Goal: Task Accomplishment & Management: Manage account settings

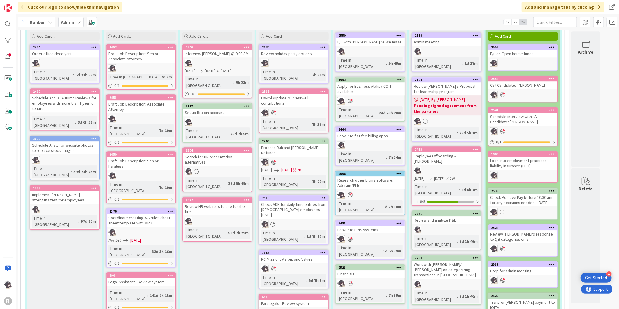
scroll to position [1068, 0]
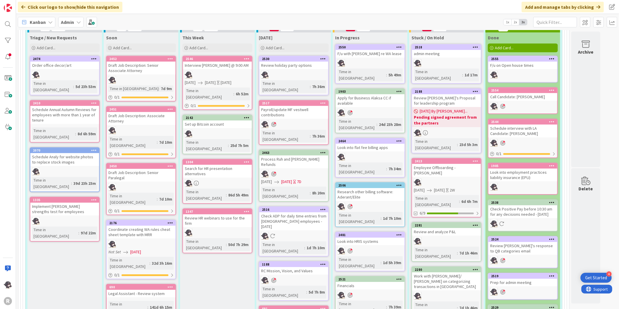
click at [325, 262] on icon at bounding box center [323, 264] width 6 height 4
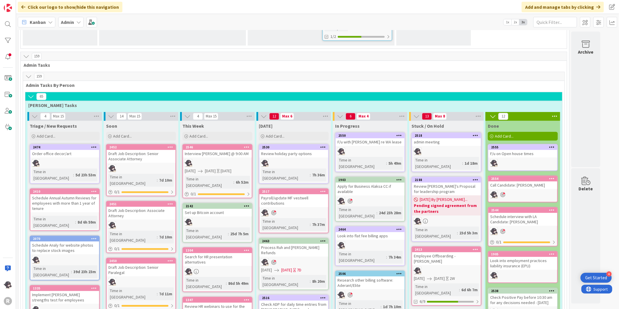
scroll to position [971, 0]
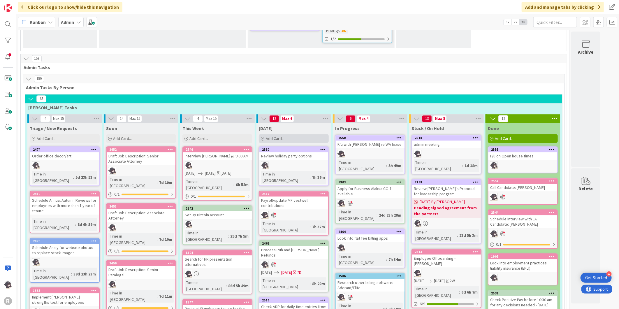
click at [289, 134] on div "Add Card..." at bounding box center [294, 138] width 70 height 9
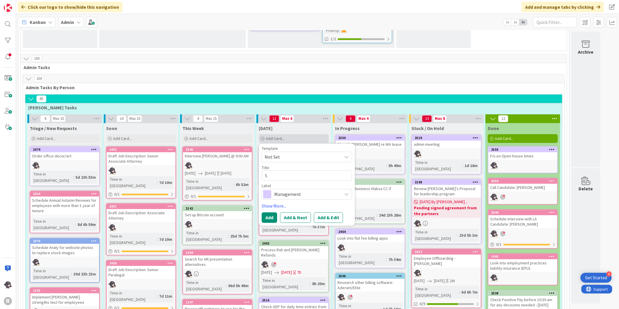
type textarea "x"
type textarea "S"
type textarea "x"
type textarea "Sc"
type textarea "x"
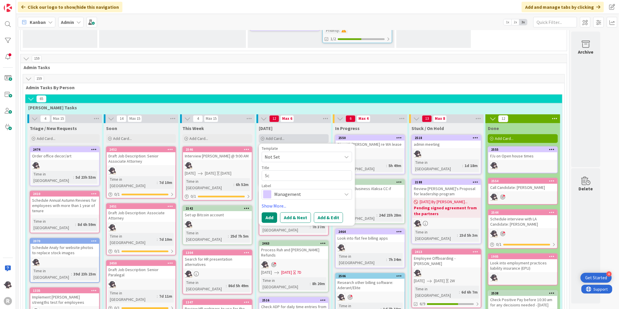
type textarea "Sch"
type textarea "x"
type textarea "Sche"
type textarea "x"
type textarea "Sched"
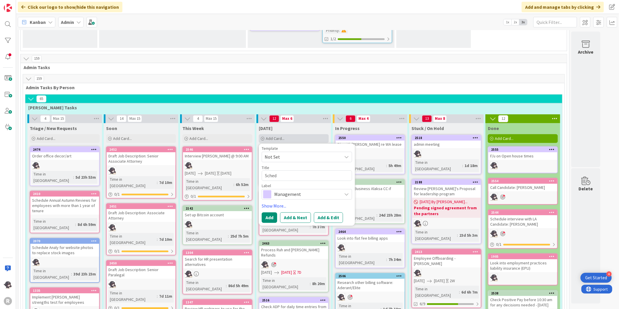
type textarea "x"
type textarea "Schedu"
type textarea "x"
type textarea "Schedul"
type textarea "x"
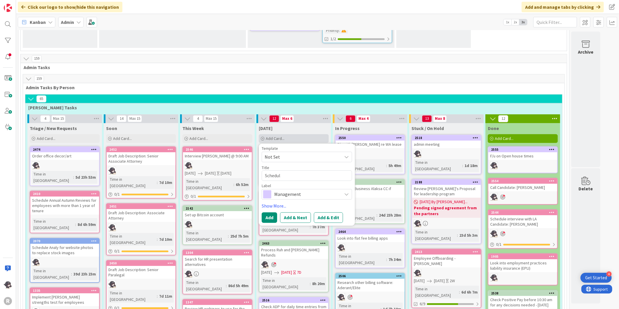
type textarea "Schedule"
type textarea "x"
type textarea "Schedule"
type textarea "x"
type textarea "Schedule i"
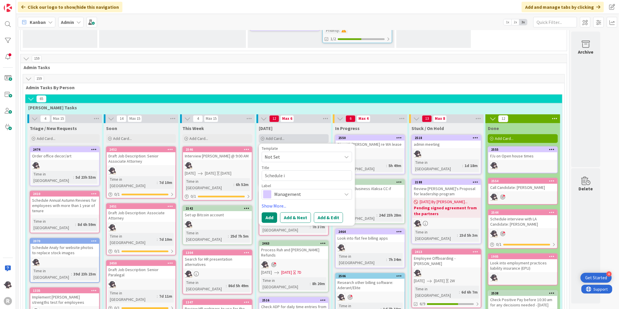
type textarea "x"
type textarea "Schedule in"
type textarea "x"
type textarea "Schedule int"
type textarea "x"
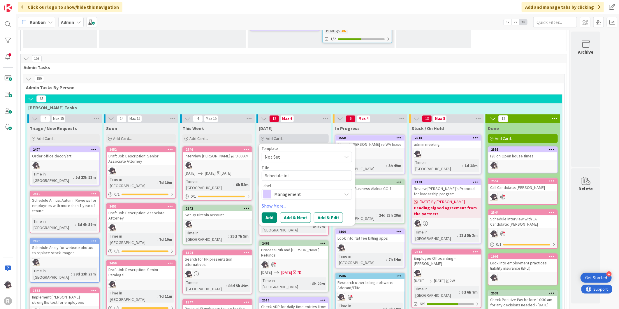
type textarea "Schedule inte"
type textarea "x"
type textarea "Schedule inter"
type textarea "x"
type textarea "Schedule interv"
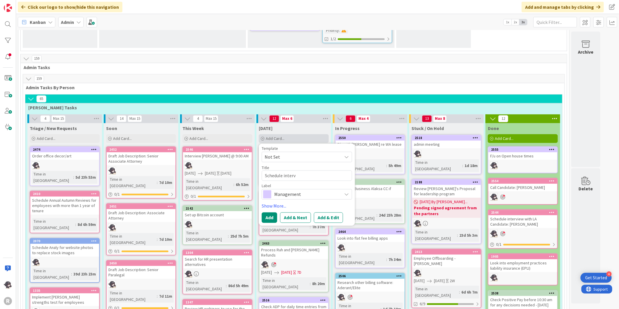
type textarea "x"
type textarea "Schedule intervi"
type textarea "x"
type textarea "Schedule intervie"
type textarea "x"
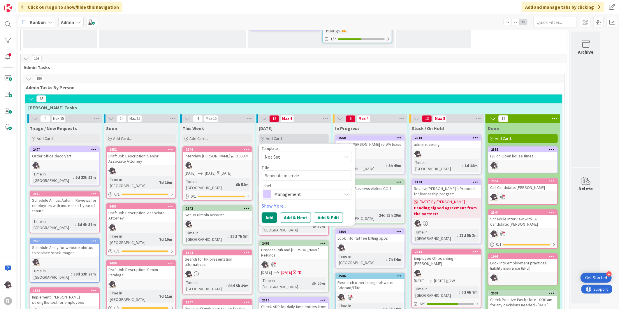
type textarea "Schedule interview"
type textarea "x"
type textarea "Schedule interview"
type textarea "x"
type textarea "Schedule interview w"
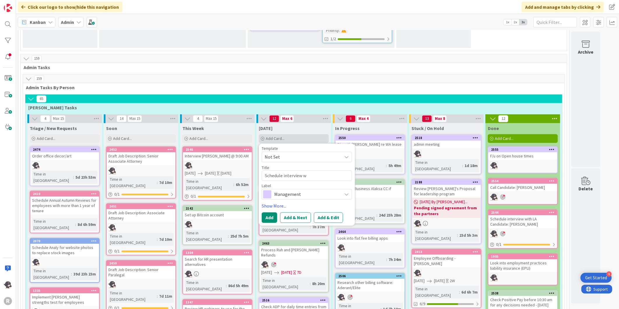
type textarea "x"
type textarea "Schedule interview wi"
type textarea "x"
type textarea "Schedule interview wit"
type textarea "x"
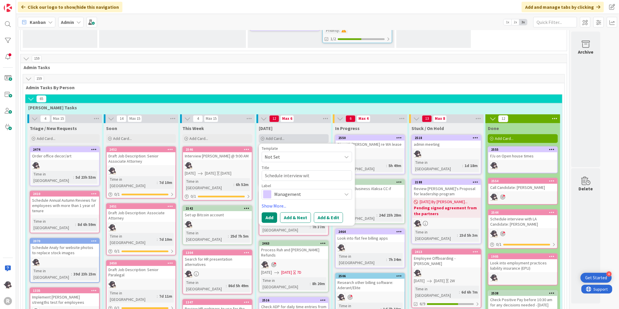
type textarea "Schedule interview with"
type textarea "x"
type textarea "Schedule interview with"
type textarea "x"
type textarea "Schedule interview with L"
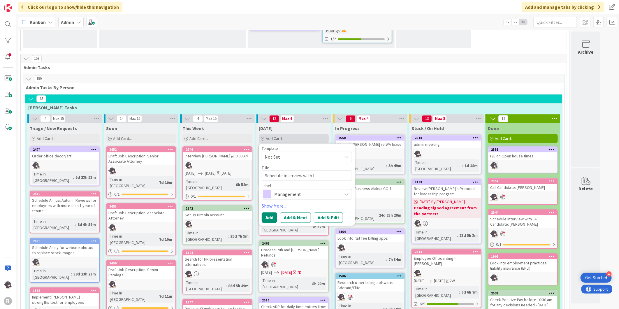
type textarea "x"
type textarea "Schedule interview with LA"
type textarea "x"
type textarea "Schedule interview with LA"
type textarea "x"
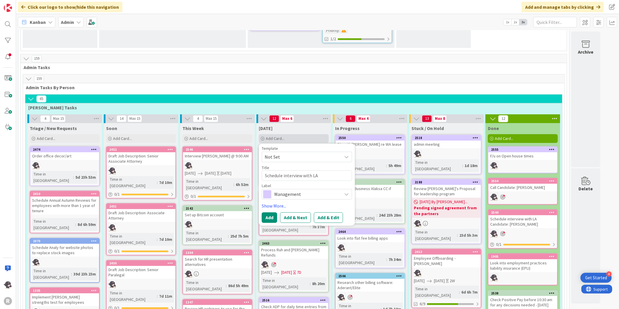
type textarea "Schedule interview with LA C"
type textarea "x"
type textarea "Schedule interview with LA Ca"
type textarea "x"
type textarea "Schedule interview with LA Can"
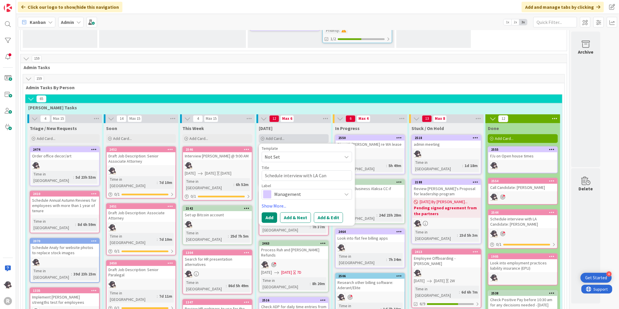
type textarea "x"
type textarea "Schedule interview with LA Cand"
type textarea "x"
type textarea "Schedule interview with LA Candid"
type textarea "x"
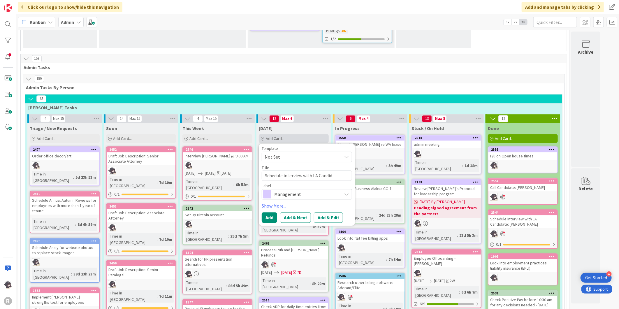
type textarea "Schedule interview with LA Candida"
type textarea "x"
type textarea "Schedule interview with LA Candidat"
type textarea "x"
type textarea "Schedule interview with LA Candidate"
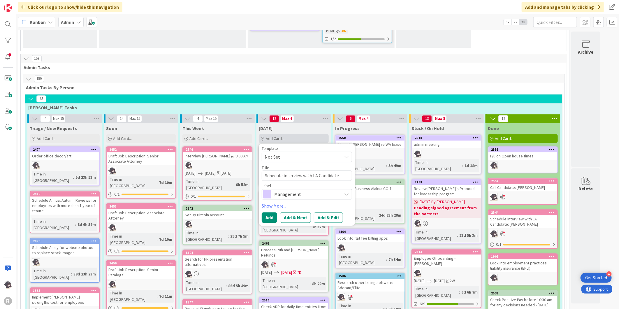
type textarea "x"
type textarea "Schedule interview with LA Candidate:"
type textarea "x"
type textarea "Schedule interview with LA Candidate: H"
type textarea "x"
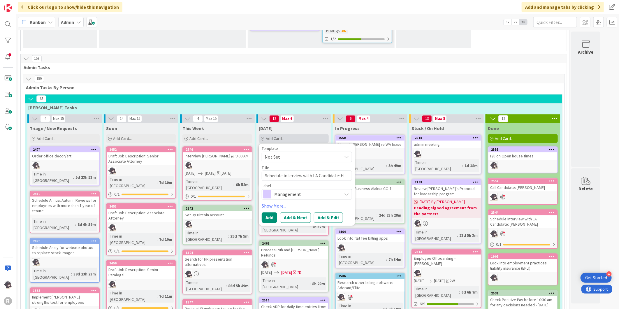
type textarea "Schedule interview with LA Candidate: Ha"
type textarea "x"
type textarea "Schedule interview with LA Candidate: [PERSON_NAME]"
type textarea "x"
type textarea "Schedule interview with LA Candidate: [PERSON_NAME]"
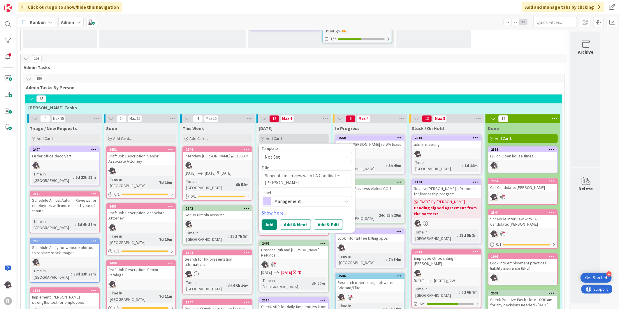
type textarea "x"
type textarea "Schedule interview with LA Candidate: [PERSON_NAME]"
type textarea "x"
type textarea "Schedule interview with LA Candidate: [PERSON_NAME]"
type textarea "x"
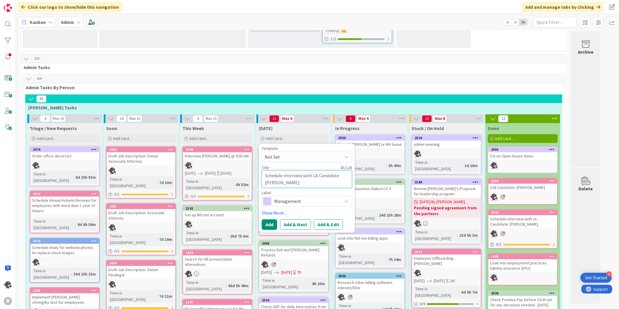
type textarea "Schedule interview with LA Candidate: [PERSON_NAME]"
type textarea "x"
type textarea "Schedule interview with LA Candidate: [PERSON_NAME]"
type textarea "x"
type textarea "Schedule interview with LA Candidate: [PERSON_NAME]"
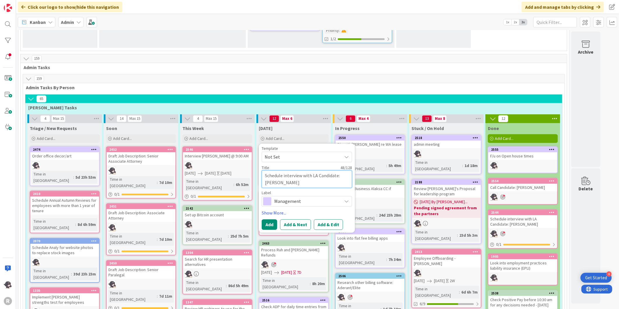
type textarea "x"
type textarea "Schedule interview with LA Candidate: [PERSON_NAME]"
type textarea "x"
type textarea "Schedule interview with LA Candidate: [PERSON_NAME]"
type textarea "x"
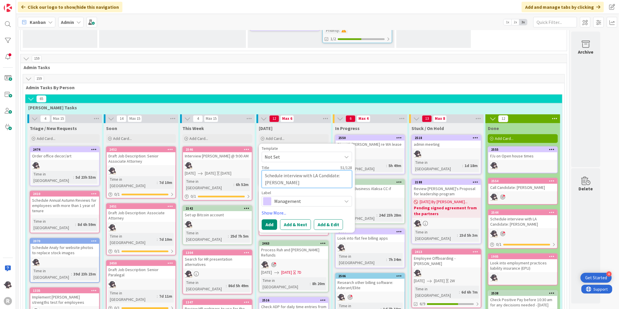
type textarea "Schedule interview with LA Candidate: [PERSON_NAME]"
click at [293, 197] on span "Management" at bounding box center [306, 201] width 65 height 8
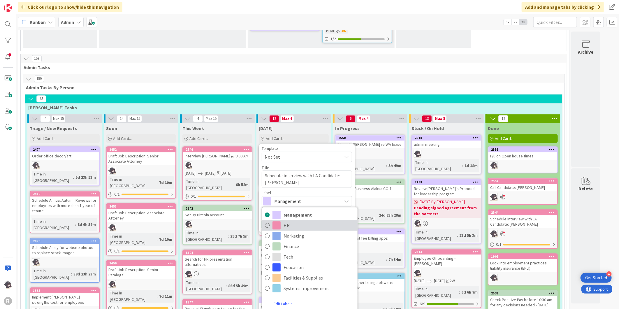
click at [287, 221] on span "HR" at bounding box center [319, 225] width 71 height 9
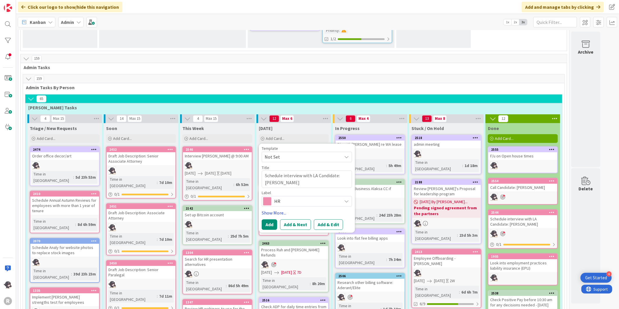
click at [272, 209] on link "Show More..." at bounding box center [307, 212] width 90 height 7
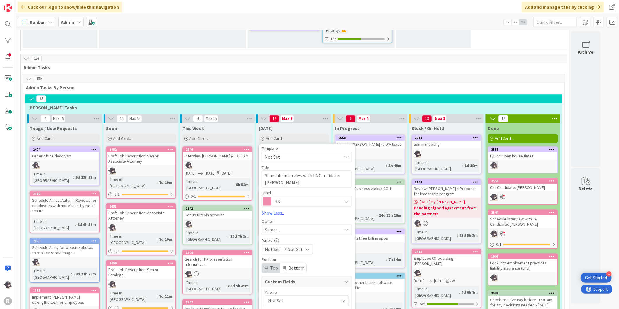
click at [275, 226] on span "Select..." at bounding box center [272, 229] width 15 height 7
click at [284, 263] on span "[PERSON_NAME]" at bounding box center [298, 267] width 28 height 9
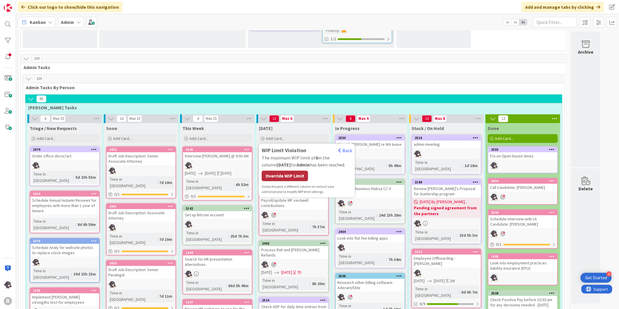
click at [285, 170] on div "Override WIP Limit" at bounding box center [285, 175] width 46 height 10
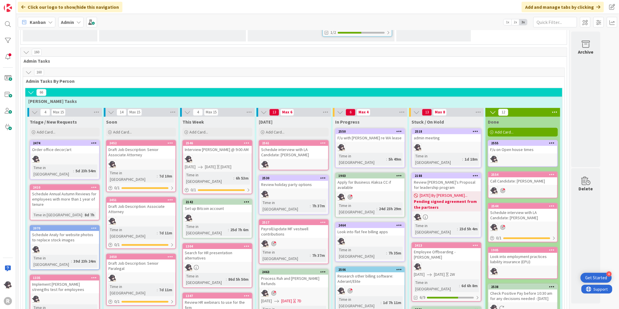
click at [323, 141] on icon at bounding box center [323, 143] width 6 height 4
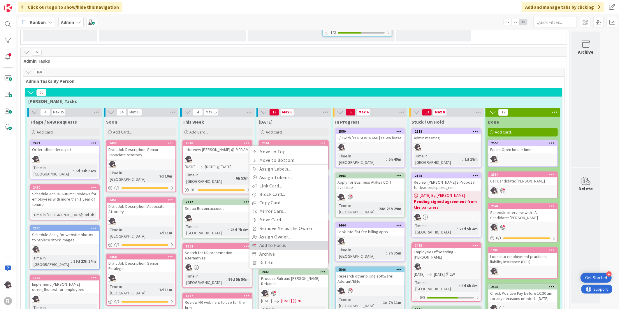
click at [283, 241] on link "Add to Focus" at bounding box center [288, 245] width 79 height 8
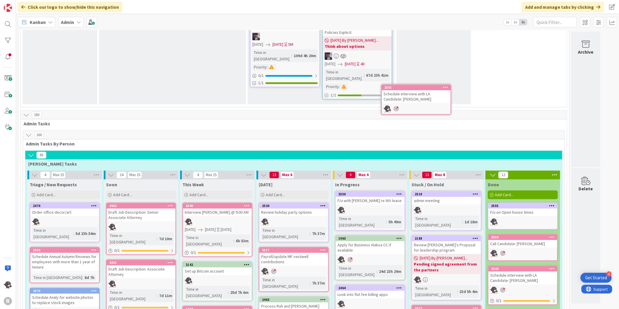
scroll to position [908, 0]
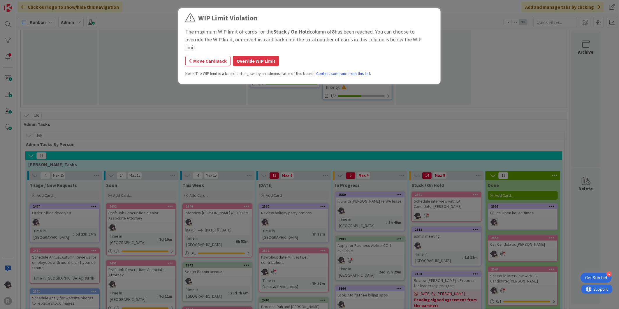
click at [260, 56] on button "Override WIP Limit" at bounding box center [256, 61] width 46 height 10
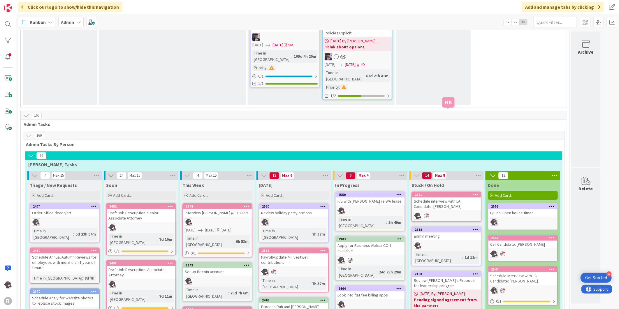
click at [438, 193] on div "2561" at bounding box center [448, 195] width 66 height 4
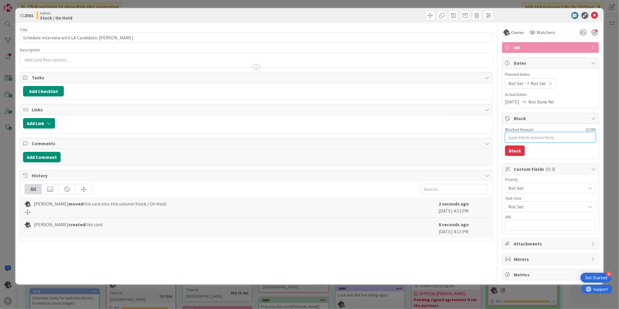
click at [531, 139] on textarea "Blocked Reason" at bounding box center [550, 137] width 91 height 10
type textarea "x"
type textarea "L"
type textarea "x"
type textarea "LV"
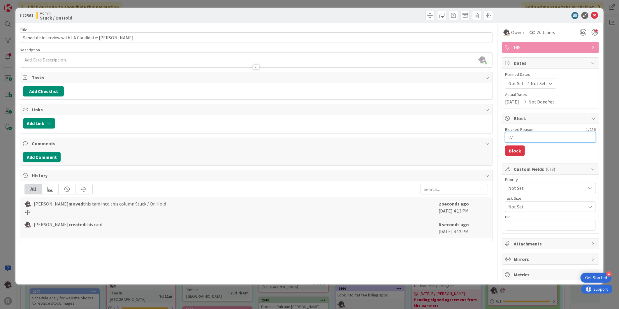
type textarea "x"
type textarea "LVM"
type textarea "x"
type textarea "LVM"
type textarea "x"
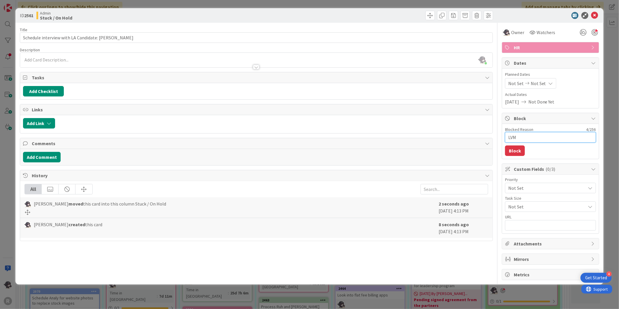
type textarea "LVM 8"
type textarea "x"
type textarea "LVM 8/"
type textarea "x"
type textarea "LVM 8/2"
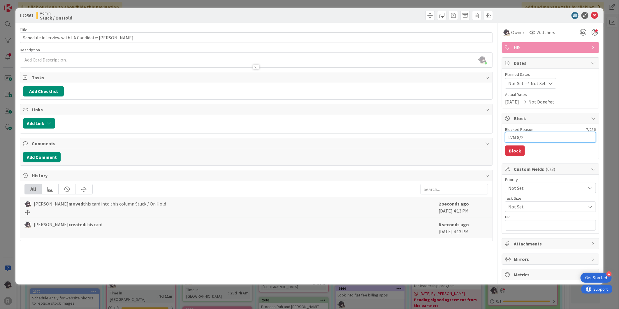
type textarea "x"
type textarea "LVM 8/26"
type textarea "x"
type textarea "LVM 8/26/"
type textarea "x"
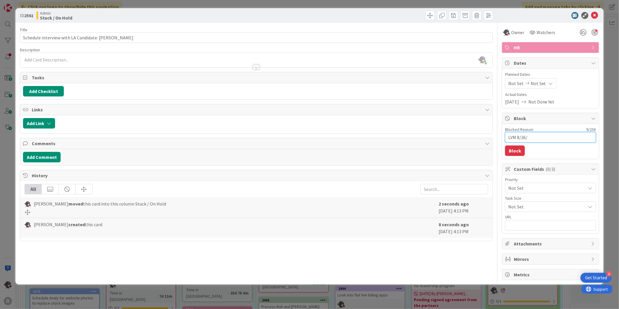
type textarea "LVM 8/26/2"
type textarea "x"
type textarea "LVM [DATE]"
click at [514, 153] on button "Block" at bounding box center [515, 150] width 20 height 10
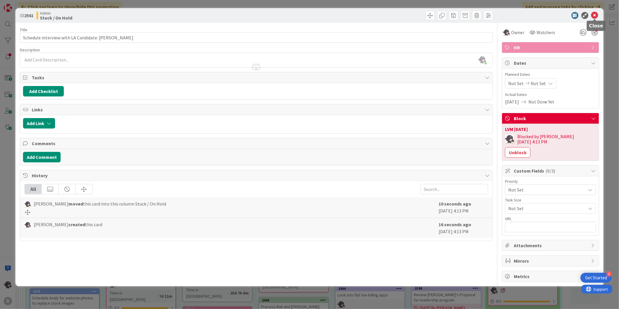
click at [598, 16] on icon at bounding box center [594, 15] width 7 height 7
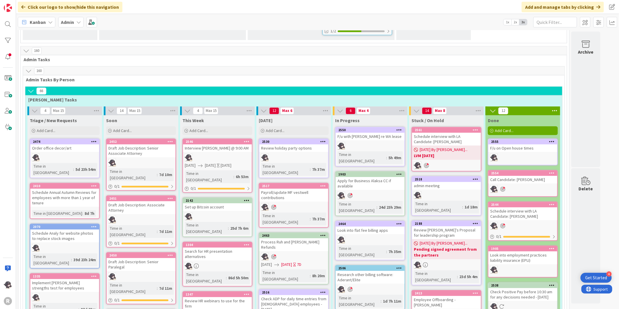
scroll to position [940, 0]
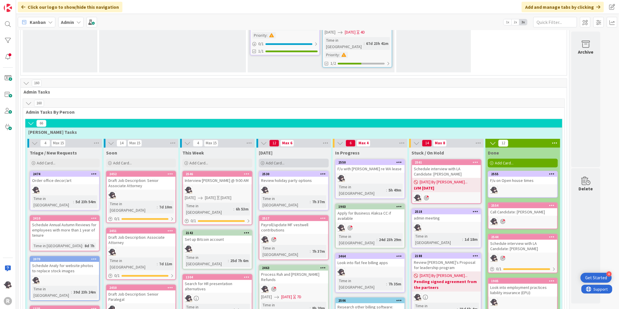
click at [293, 159] on div "Add Card..." at bounding box center [294, 163] width 70 height 9
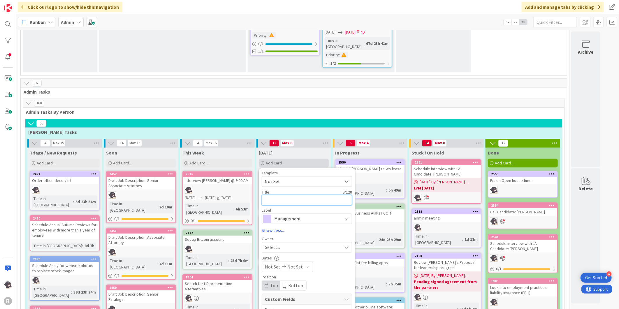
type textarea "x"
type textarea "F"
type textarea "x"
type textarea "F/"
type textarea "x"
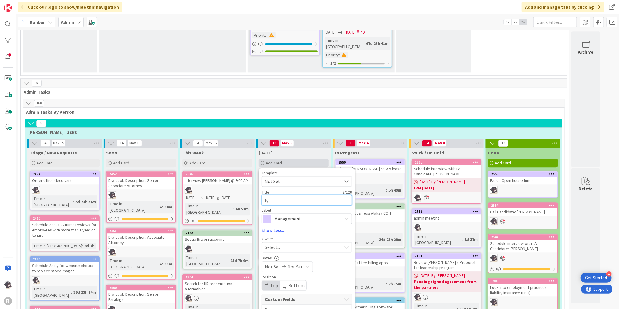
type textarea "F/u"
type textarea "x"
type textarea "F/u"
type textarea "x"
type textarea "F/u w"
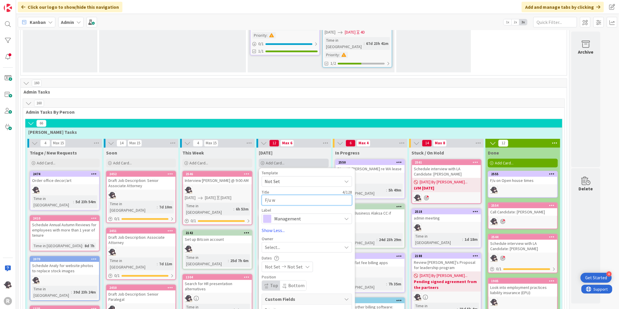
type textarea "x"
type textarea "F/u wi"
type textarea "x"
type textarea "F/u wit"
type textarea "x"
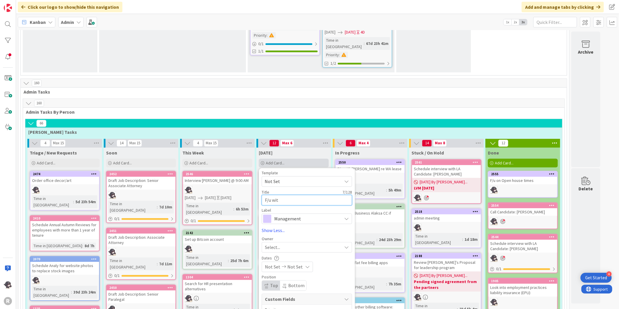
type textarea "F/u with"
type textarea "x"
type textarea "F/u with"
type textarea "x"
type textarea "F/u with J"
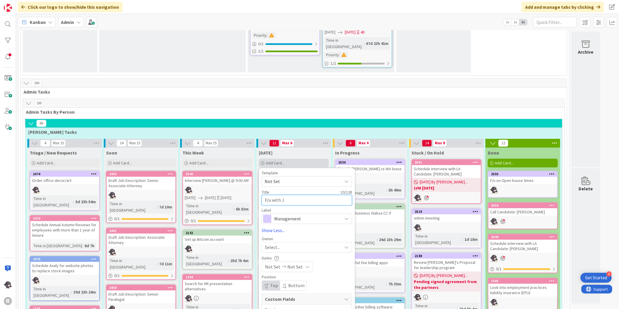
type textarea "x"
type textarea "F/u with Ju"
type textarea "x"
type textarea "F/u with Jus"
type textarea "x"
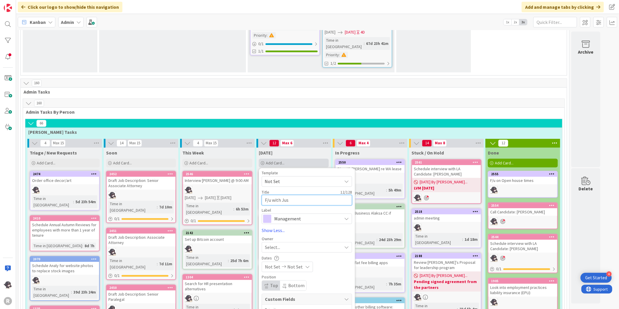
type textarea "F/u with Just"
type textarea "x"
type textarea "F/u with Justi"
type textarea "x"
type textarea "F/u with [PERSON_NAME]"
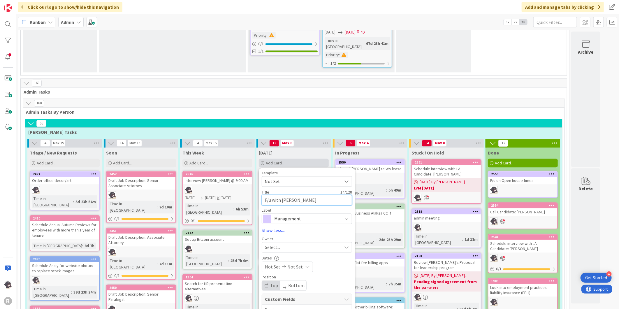
type textarea "x"
type textarea "F/u with [PERSON_NAME]"
type textarea "x"
type textarea "F/u with [PERSON_NAME]"
type textarea "x"
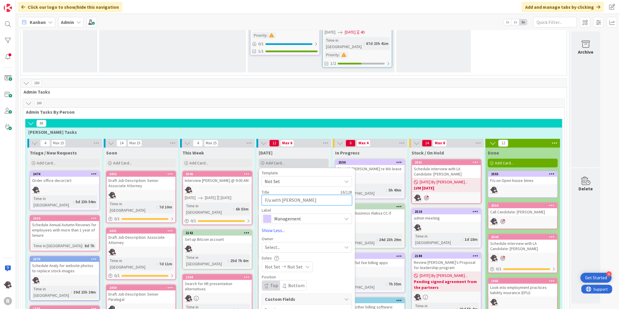
type textarea "F/u with [PERSON_NAME]"
type textarea "x"
type textarea "F/u with [PERSON_NAME]"
type textarea "x"
type textarea "F/u with [PERSON_NAME]"
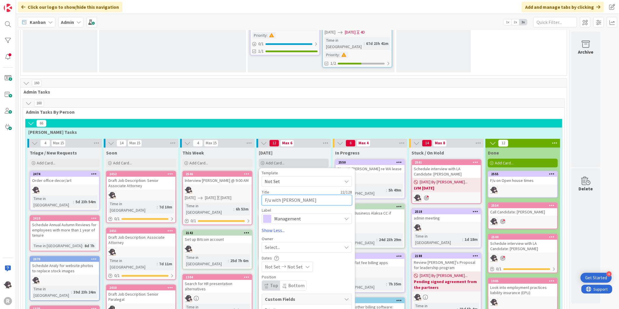
type textarea "x"
type textarea "F/u with [PERSON_NAME]"
type textarea "x"
type textarea "F/u with [PERSON_NAME] r"
type textarea "x"
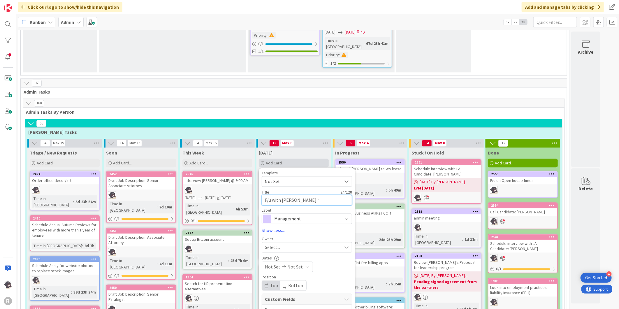
type textarea "F/u with [PERSON_NAME] re"
type textarea "x"
type textarea "F/u with [PERSON_NAME] re"
type textarea "x"
type textarea "F/u with [PERSON_NAME] re pa"
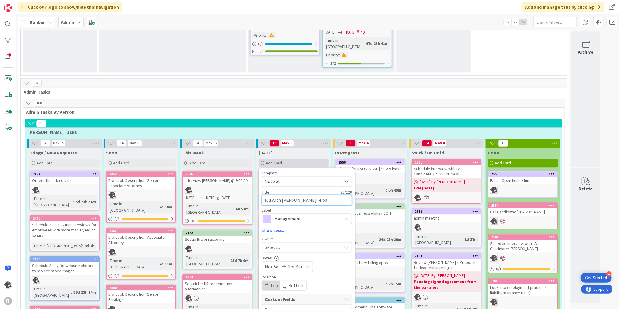
type textarea "x"
type textarea "F/u with [PERSON_NAME] re pas"
type textarea "x"
type textarea "F/u with [PERSON_NAME] re pass"
type textarea "x"
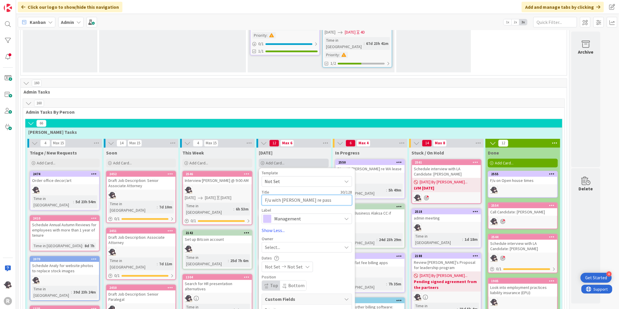
type textarea "F/u with [PERSON_NAME] re passw"
type textarea "x"
type textarea "F/u with [PERSON_NAME] re passwo"
type textarea "x"
type textarea "F/u with [PERSON_NAME] re passwor"
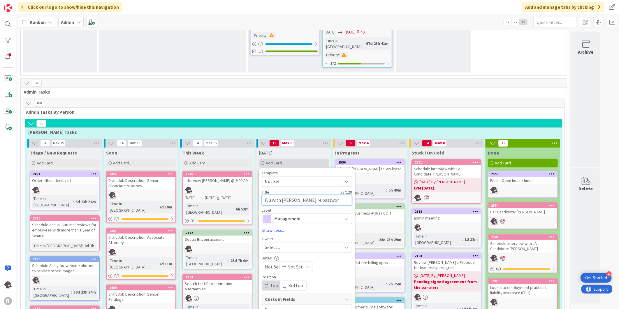
type textarea "x"
type textarea "F/u with [PERSON_NAME] re password"
type textarea "x"
type textarea "F/u with [PERSON_NAME] re passwords"
type textarea "x"
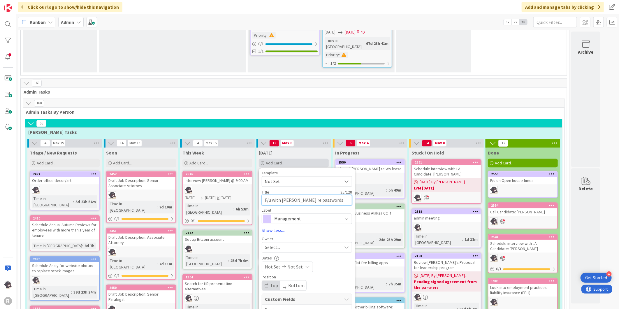
type textarea "F/u with [PERSON_NAME] re password"
type textarea "x"
type textarea "F/u with [PERSON_NAME] re passwor"
type textarea "x"
type textarea "F/u with [PERSON_NAME] re passwo"
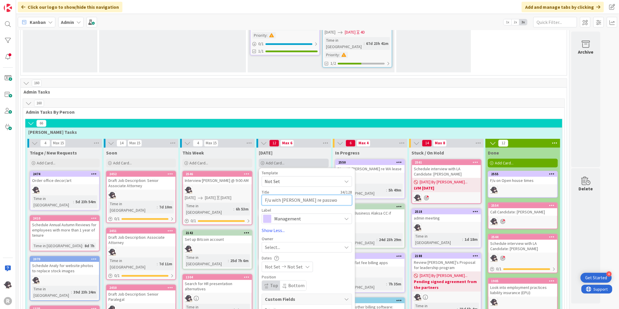
type textarea "x"
type textarea "F/u with [PERSON_NAME] re passw"
type textarea "x"
type textarea "F/u with [PERSON_NAME] re pass"
type textarea "x"
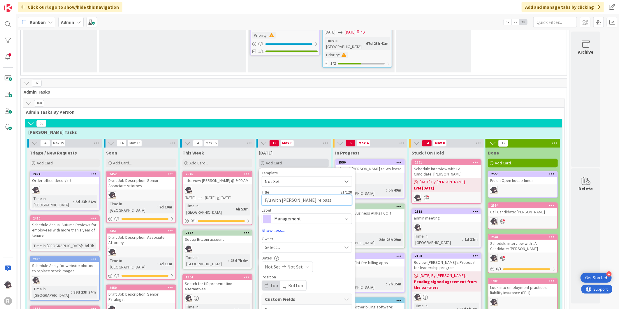
type textarea "F/u with [PERSON_NAME] re pas"
type textarea "x"
type textarea "F/u with [PERSON_NAME] re pa"
type textarea "x"
type textarea "F/u with [PERSON_NAME] re p"
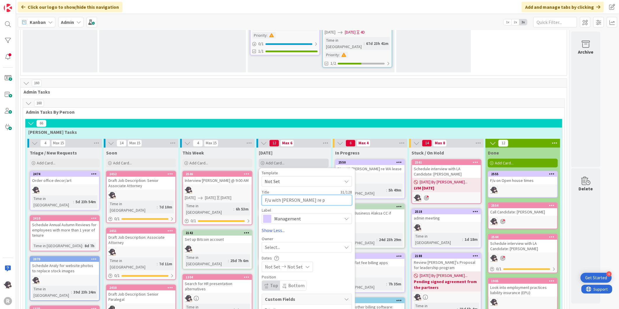
type textarea "x"
type textarea "F/u with [PERSON_NAME] re"
click at [304, 214] on span "Management" at bounding box center [306, 218] width 65 height 8
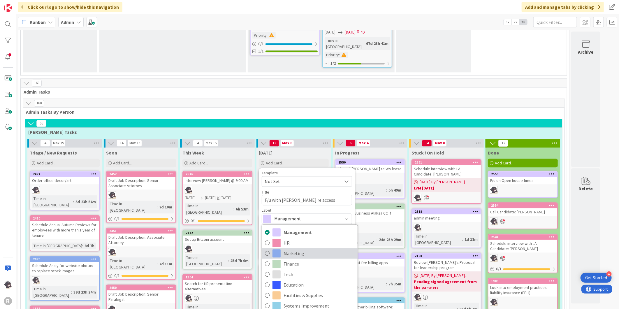
click at [300, 249] on span "Marketing" at bounding box center [319, 253] width 71 height 9
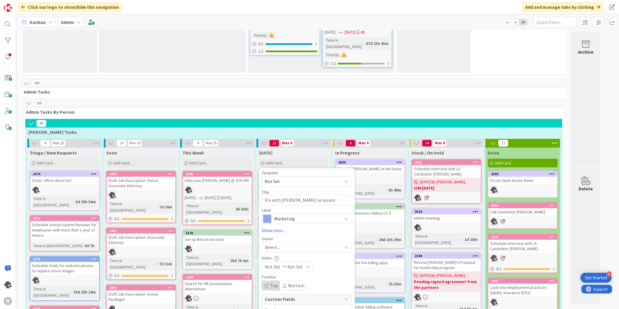
click at [278, 244] on span "Select..." at bounding box center [272, 247] width 15 height 7
click at [294, 281] on span "[PERSON_NAME]" at bounding box center [298, 285] width 28 height 9
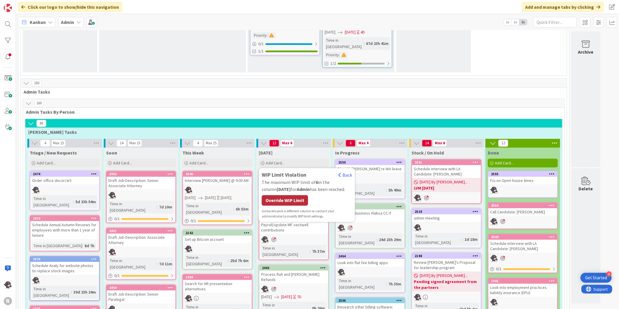
click at [292, 195] on div "Override WIP Limit" at bounding box center [285, 200] width 46 height 10
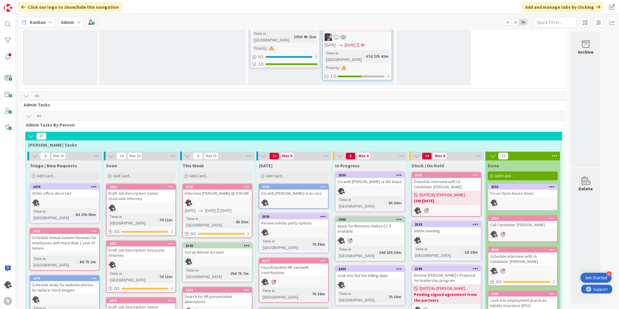
click at [294, 171] on div "Add Card..." at bounding box center [294, 175] width 70 height 9
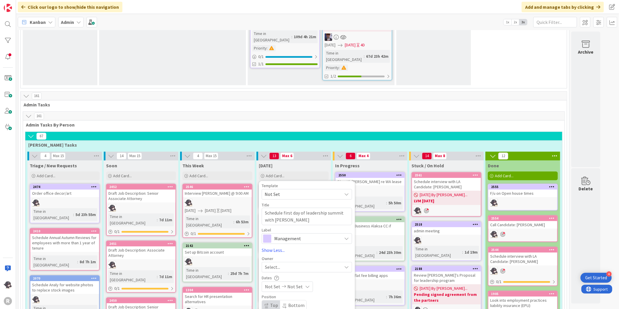
click at [310, 234] on span "Management" at bounding box center [306, 238] width 65 height 8
click at [311, 234] on span "Management" at bounding box center [306, 238] width 65 height 8
click at [278, 263] on span "Select..." at bounding box center [272, 266] width 15 height 7
click at [299, 300] on span "[PERSON_NAME]" at bounding box center [298, 304] width 28 height 9
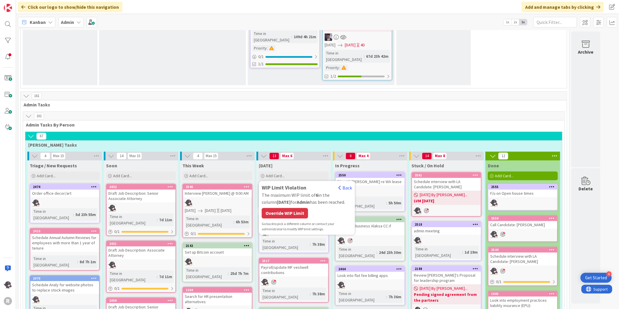
click at [299, 208] on div "Override WIP Limit" at bounding box center [285, 213] width 46 height 10
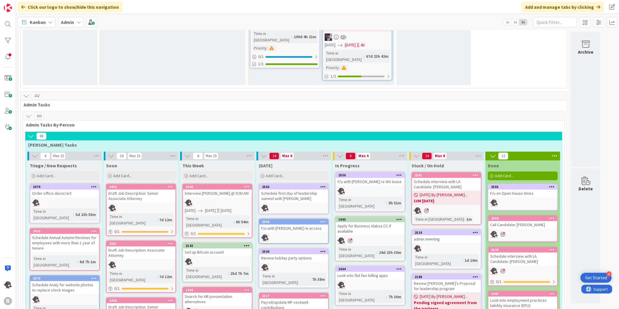
click at [324, 184] on icon at bounding box center [323, 186] width 6 height 4
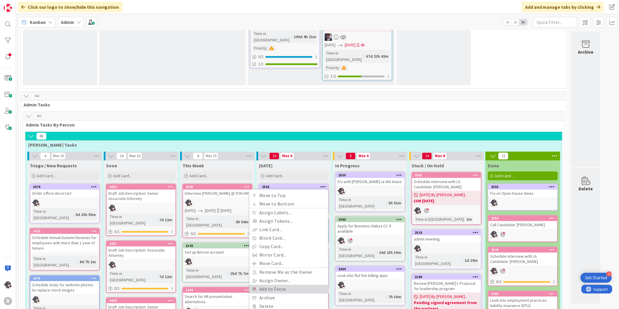
click at [279, 285] on link "Add to Focus" at bounding box center [288, 289] width 79 height 8
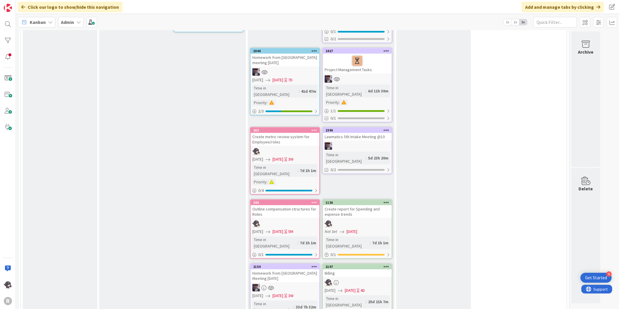
scroll to position [196, 0]
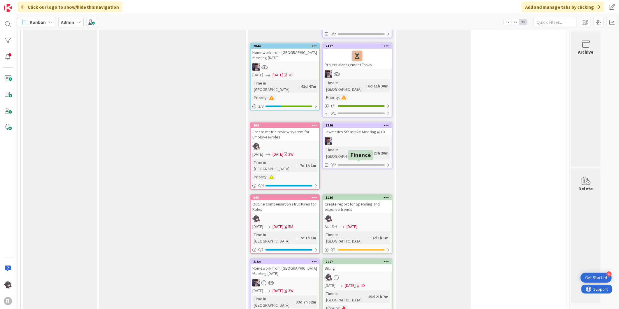
click at [360, 196] on div "1136" at bounding box center [359, 198] width 66 height 4
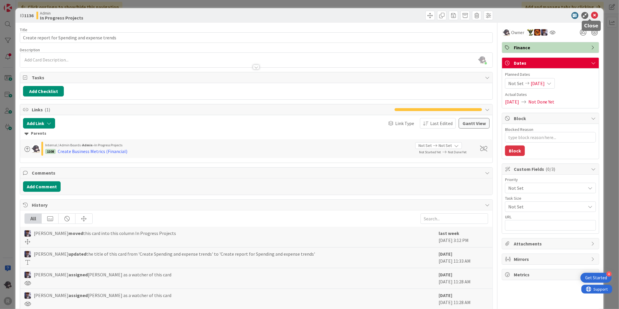
click at [591, 16] on icon at bounding box center [594, 15] width 7 height 7
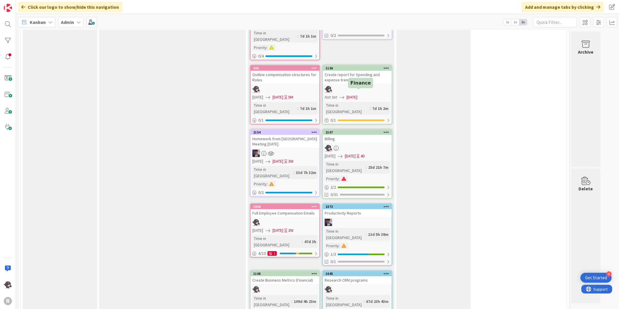
click at [368, 130] on div "2107" at bounding box center [359, 132] width 66 height 4
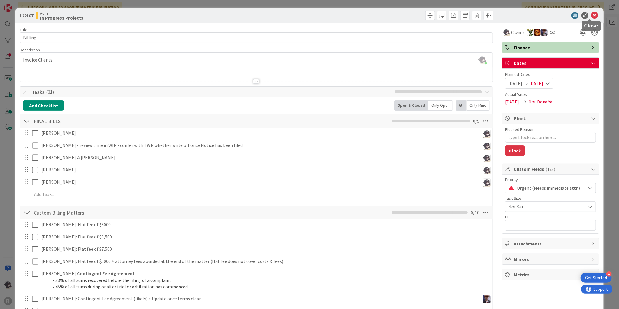
click at [592, 14] on icon at bounding box center [594, 15] width 7 height 7
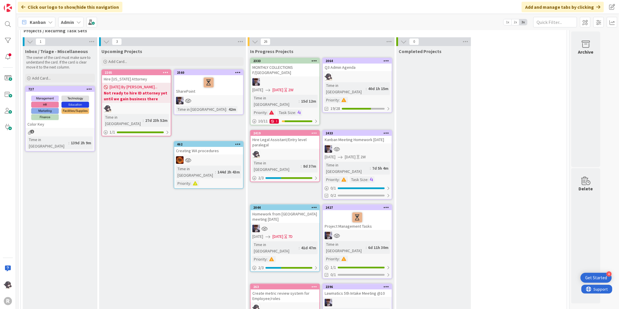
scroll to position [34, 0]
click at [367, 61] on div "2064" at bounding box center [359, 61] width 66 height 4
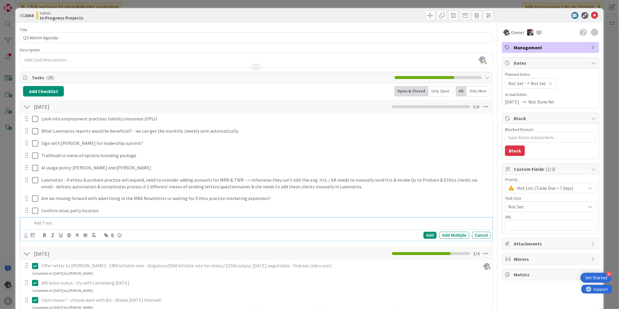
click at [74, 220] on p at bounding box center [260, 222] width 456 height 7
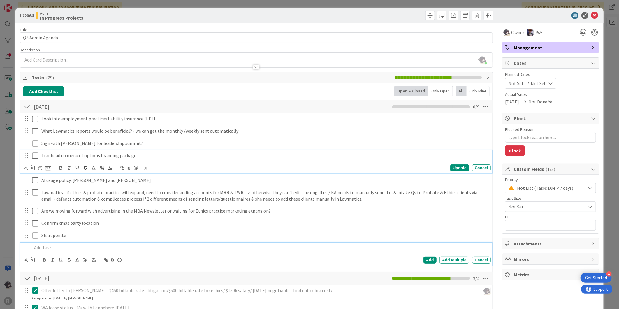
click at [138, 156] on p "Trailhead co menu of options branding package" at bounding box center [264, 155] width 447 height 7
click at [92, 240] on div "Sharepointe" at bounding box center [264, 235] width 451 height 10
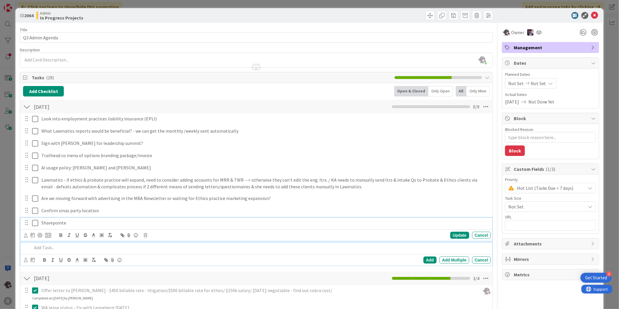
click at [113, 248] on p at bounding box center [260, 247] width 456 height 7
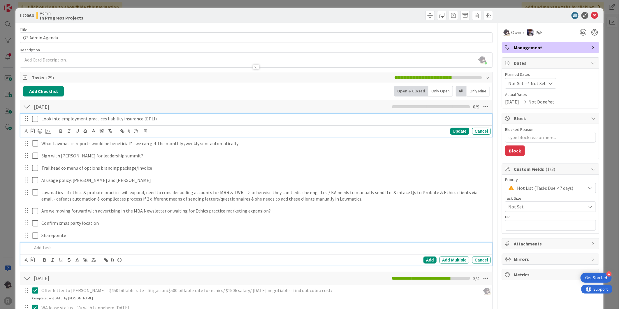
click at [156, 121] on p "Look into employment practices liability insurance (EPLI)" at bounding box center [264, 118] width 447 height 7
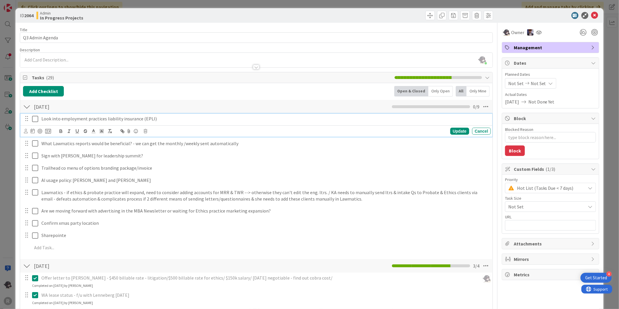
click at [147, 129] on body "4 Get Started R Click our logo to show/hide this navigation Add and manage tabs…" at bounding box center [309, 154] width 619 height 309
click at [145, 130] on icon at bounding box center [145, 131] width 3 height 4
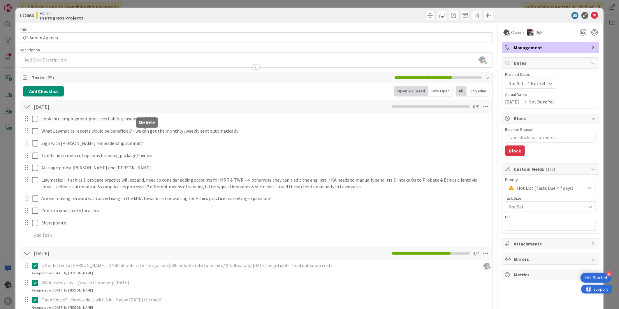
click at [159, 156] on div "Look into employment practices liability insurance (EPLI) Are you sure you want…" at bounding box center [256, 177] width 467 height 129
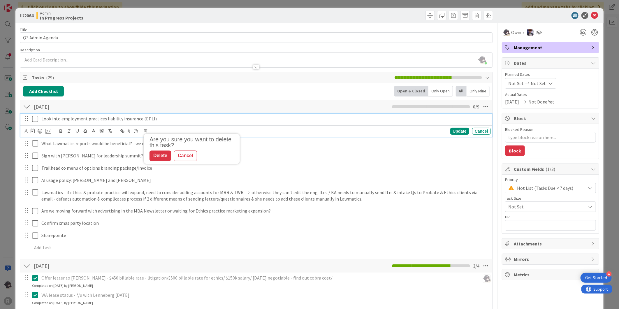
click at [160, 114] on div "Look into employment practices liability insurance (EPLI)" at bounding box center [264, 119] width 451 height 10
click at [145, 131] on icon at bounding box center [145, 131] width 3 height 4
click at [158, 155] on div "Delete" at bounding box center [160, 155] width 22 height 10
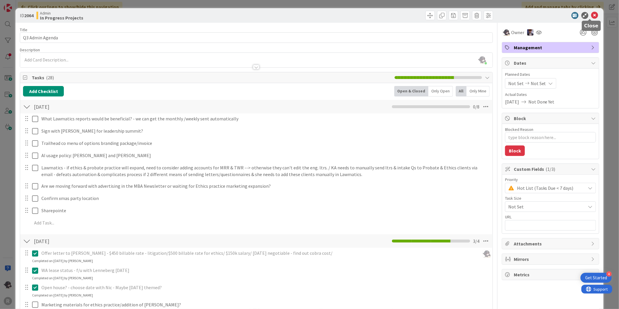
click at [592, 13] on icon at bounding box center [594, 15] width 7 height 7
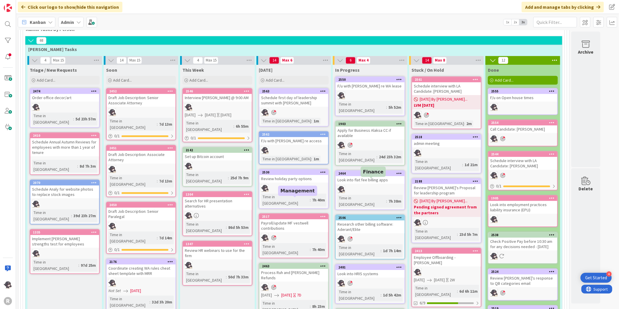
scroll to position [907, 0]
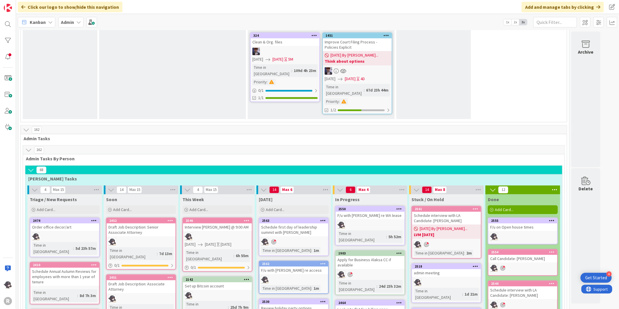
click at [445, 206] on div "2561" at bounding box center [446, 208] width 69 height 5
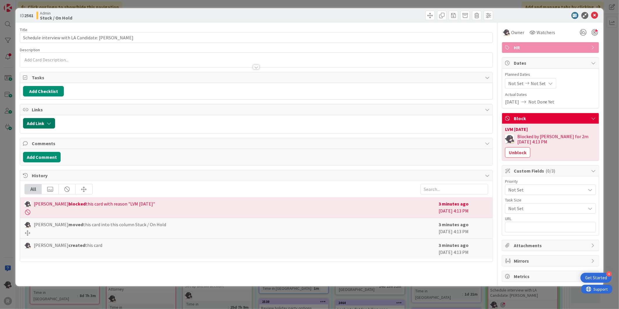
click at [47, 126] on icon "button" at bounding box center [49, 123] width 5 height 5
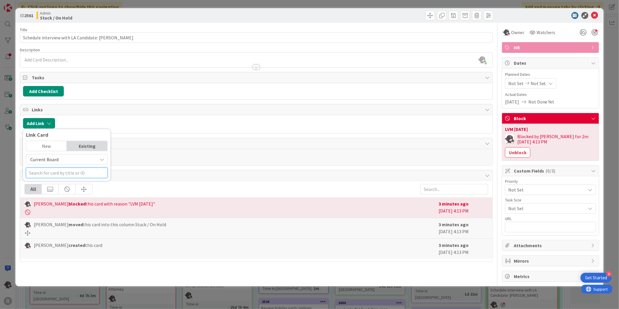
click at [55, 170] on input "text" at bounding box center [67, 173] width 82 height 10
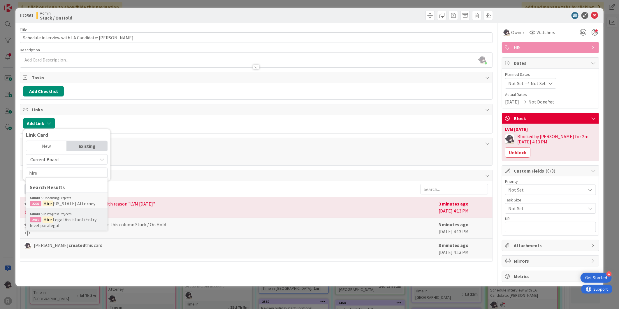
click at [66, 218] on span "Legal Assistant/Entry level paralegal" at bounding box center [63, 223] width 67 height 12
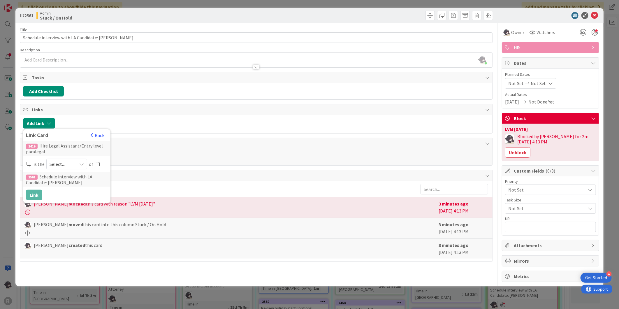
click at [63, 162] on span "Select..." at bounding box center [62, 164] width 24 height 8
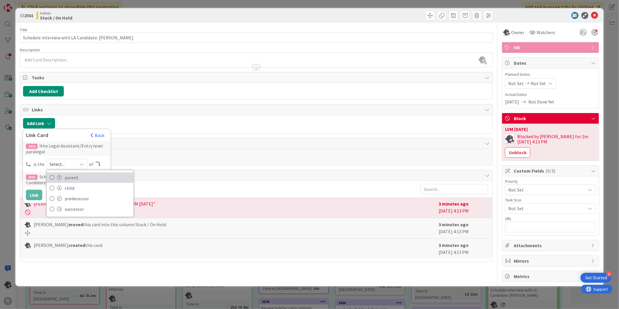
click at [68, 179] on span "parent" at bounding box center [98, 177] width 66 height 9
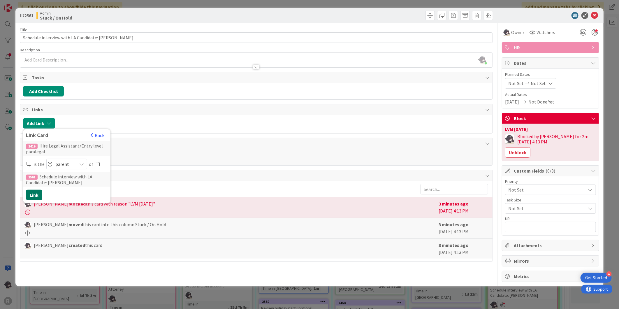
click at [36, 194] on button "Link" at bounding box center [34, 195] width 16 height 10
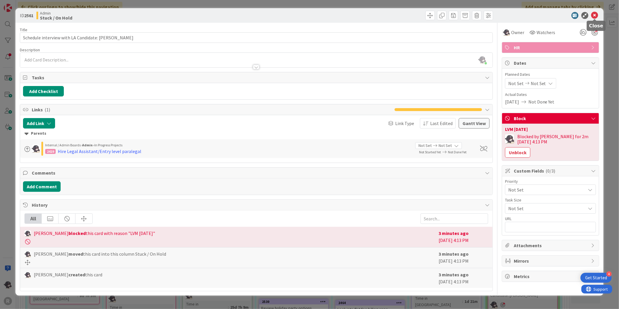
click at [595, 15] on icon at bounding box center [594, 15] width 7 height 7
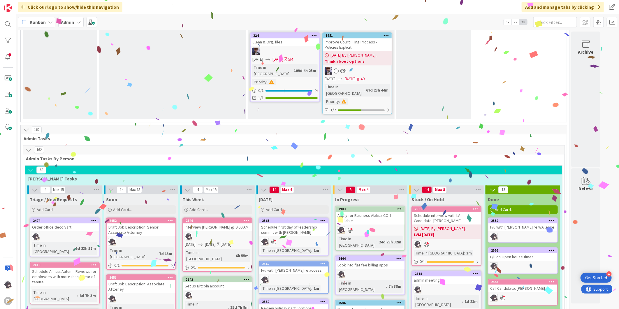
click at [553, 218] on icon at bounding box center [552, 220] width 6 height 4
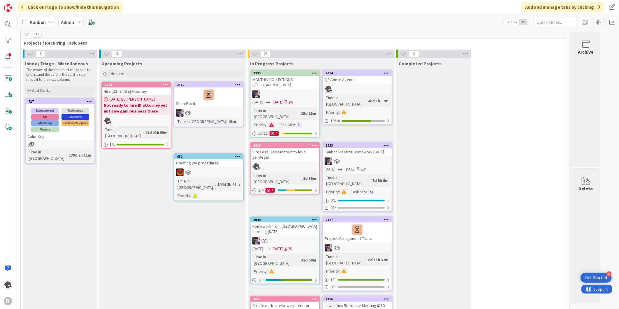
scroll to position [32, 0]
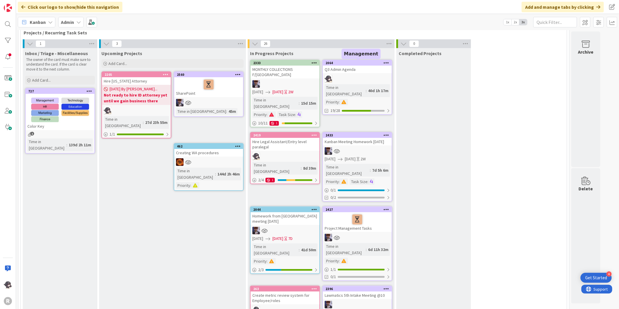
click at [345, 62] on div "2064" at bounding box center [359, 63] width 66 height 4
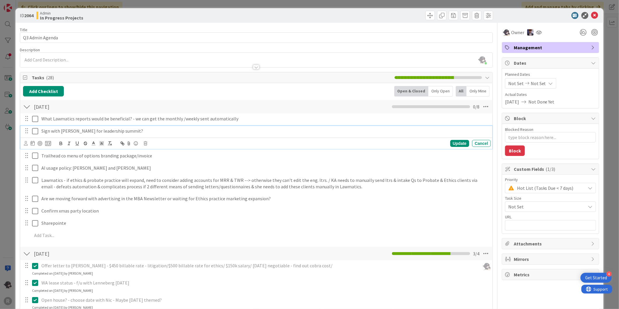
click at [159, 130] on p "Sign with [PERSON_NAME] for leadership summit?" at bounding box center [264, 131] width 447 height 7
click at [458, 141] on div "Update" at bounding box center [459, 143] width 19 height 7
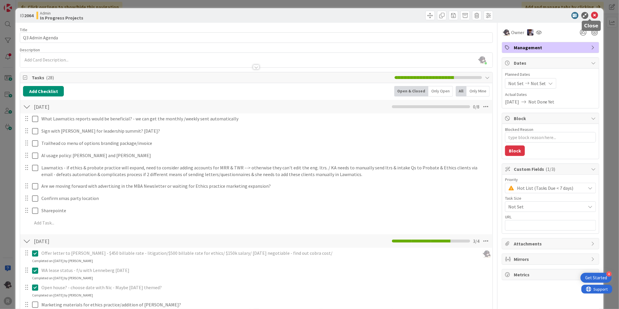
drag, startPoint x: 591, startPoint y: 15, endPoint x: 580, endPoint y: 26, distance: 15.5
click at [591, 15] on icon at bounding box center [594, 15] width 7 height 7
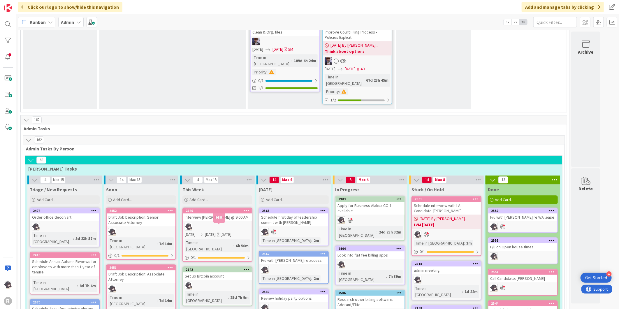
scroll to position [907, 0]
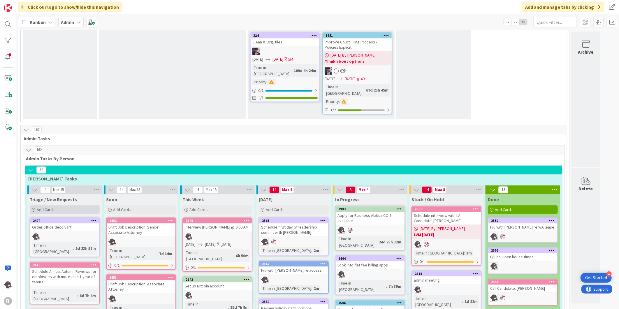
click at [75, 205] on div "Add Card..." at bounding box center [65, 209] width 70 height 9
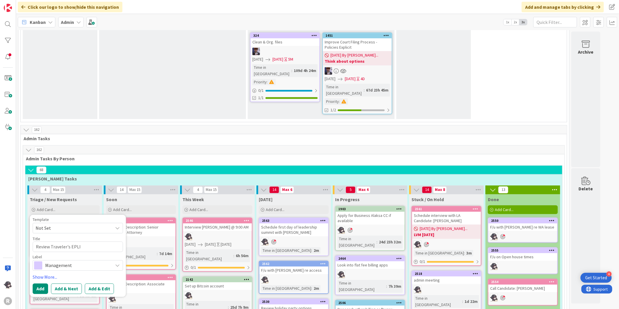
click at [62, 261] on span "Management" at bounding box center [77, 265] width 65 height 8
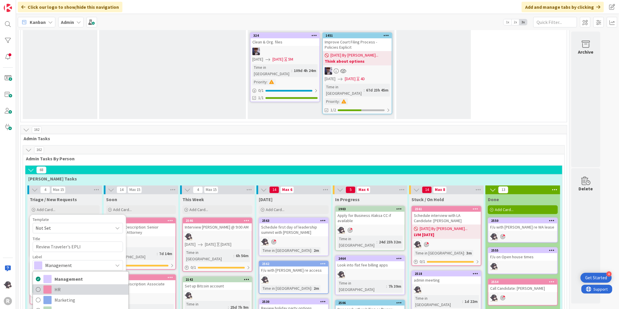
click at [57, 285] on span "HR" at bounding box center [89, 289] width 71 height 9
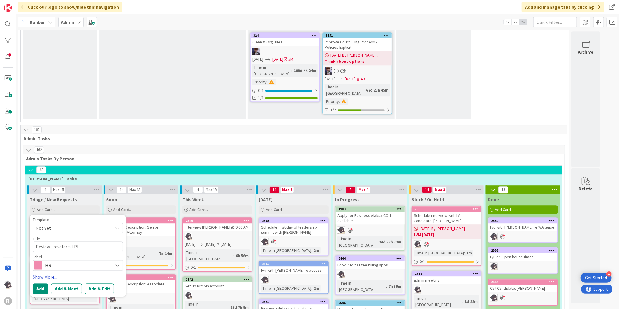
click at [45, 273] on link "Show More..." at bounding box center [78, 276] width 90 height 7
click at [51, 290] on span "Select..." at bounding box center [43, 293] width 15 height 7
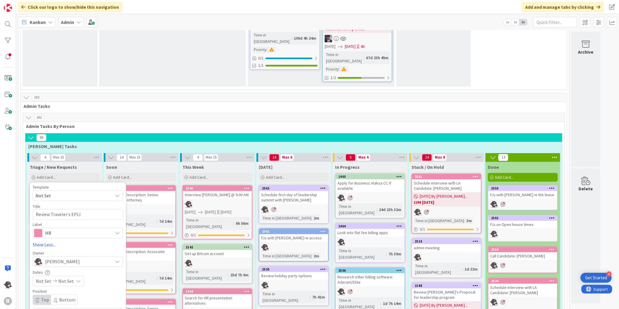
scroll to position [1036, 0]
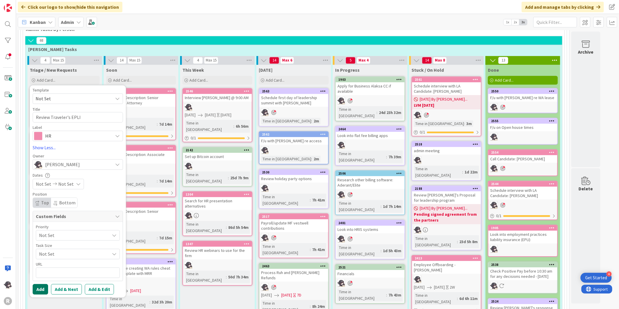
click at [39, 284] on button "Add" at bounding box center [40, 289] width 15 height 10
